Goal: Information Seeking & Learning: Learn about a topic

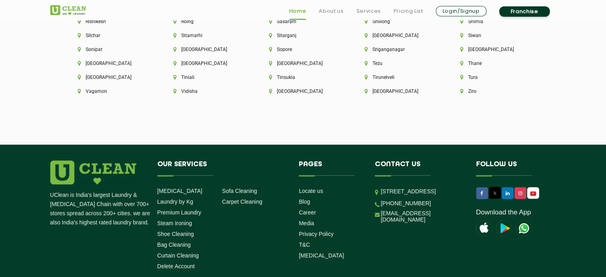
scroll to position [2296, 0]
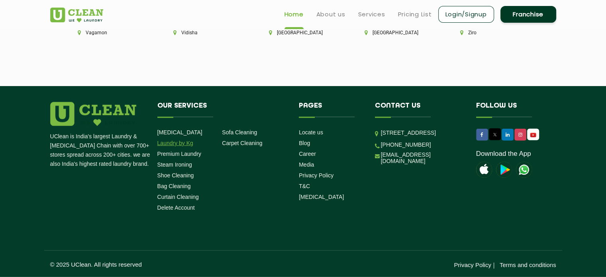
click at [181, 141] on link "Laundry by Kg" at bounding box center [175, 143] width 36 height 6
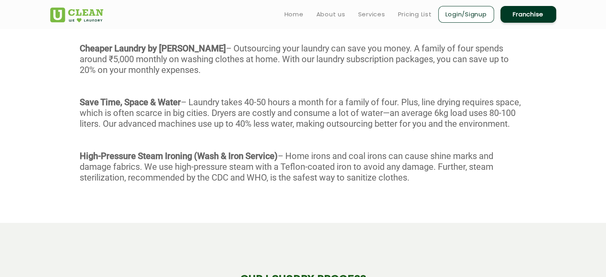
scroll to position [80, 0]
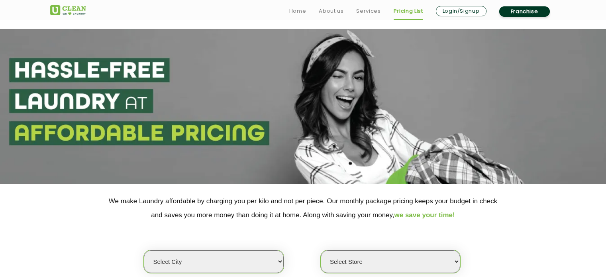
scroll to position [143, 0]
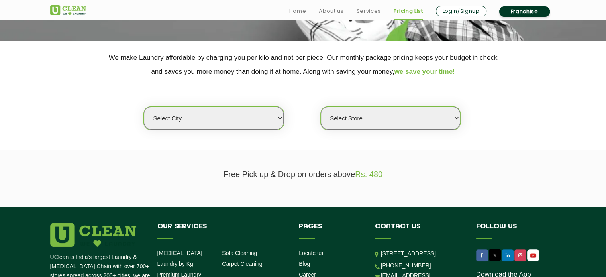
click at [276, 117] on select "Select city [GEOGRAPHIC_DATA] [GEOGRAPHIC_DATA] [GEOGRAPHIC_DATA] [GEOGRAPHIC_D…" at bounding box center [213, 118] width 139 height 23
select select "2"
click at [144, 107] on select "Select city Aalo Agartala Agra Ahmedabad Akola Aligarh Alwar - UClean Select Am…" at bounding box center [213, 118] width 139 height 23
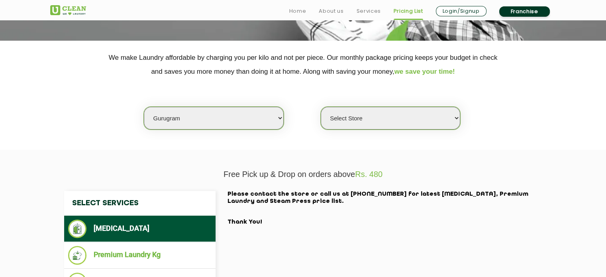
click at [452, 119] on select "Select Store UClean Sector 47 UClean Gurgaon Sector 66 UClean Sun City Gurgaon …" at bounding box center [390, 118] width 139 height 23
select select "374"
click at [321, 107] on select "Select Store UClean Sector 47 UClean Gurgaon Sector 66 UClean Sun City Gurgaon …" at bounding box center [390, 118] width 139 height 23
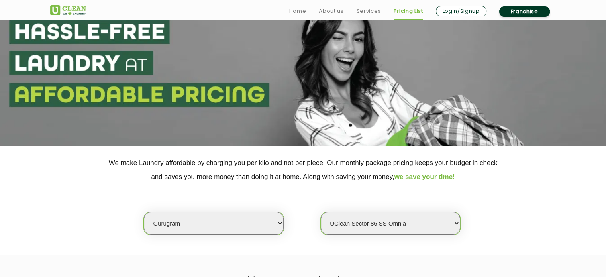
scroll to position [280, 0]
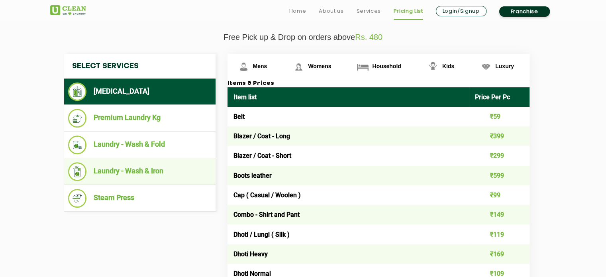
click at [121, 167] on li "Laundry - Wash & Iron" at bounding box center [139, 171] width 143 height 19
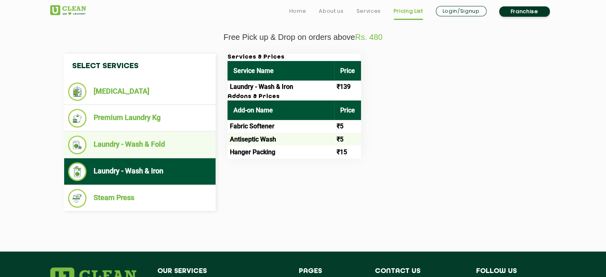
click at [127, 139] on li "Laundry - Wash & Fold" at bounding box center [139, 144] width 143 height 19
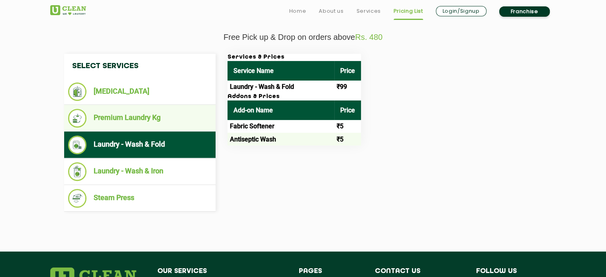
click at [129, 118] on li "Premium Laundry Kg" at bounding box center [139, 118] width 143 height 19
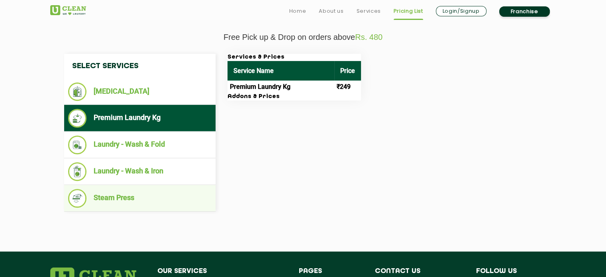
click at [148, 195] on li "Steam Press" at bounding box center [139, 198] width 143 height 19
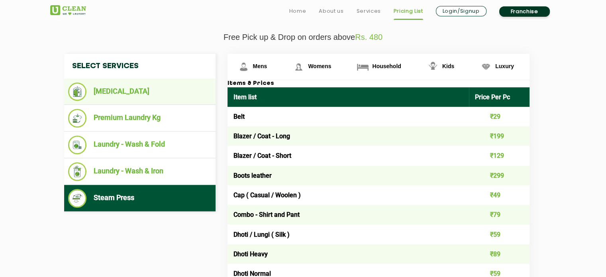
click at [121, 88] on li "[MEDICAL_DATA]" at bounding box center [139, 91] width 143 height 18
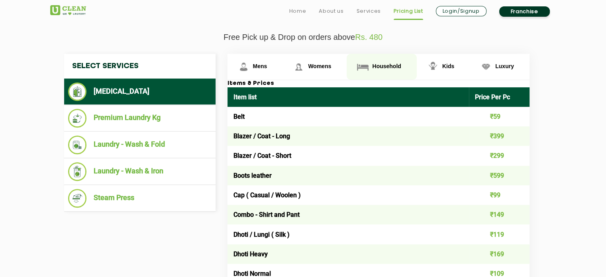
click at [389, 64] on span "Household" at bounding box center [386, 66] width 29 height 6
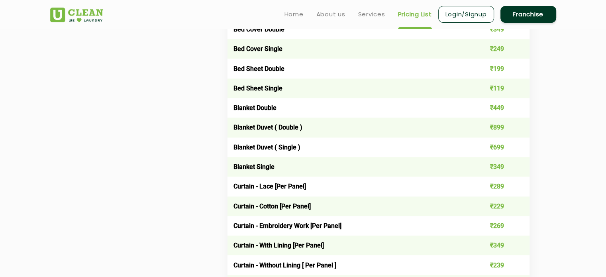
scroll to position [0, 0]
